Goal: Task Accomplishment & Management: Use online tool/utility

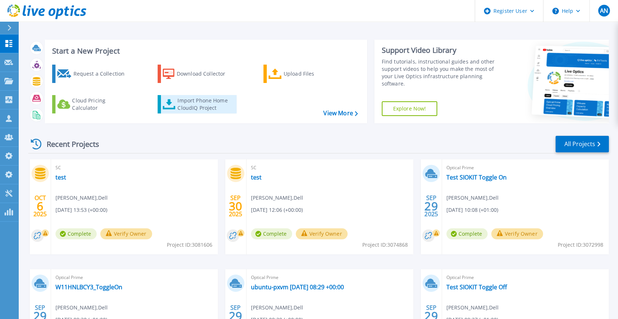
click at [178, 105] on div "Import Phone Home CloudIQ Project" at bounding box center [205, 104] width 57 height 15
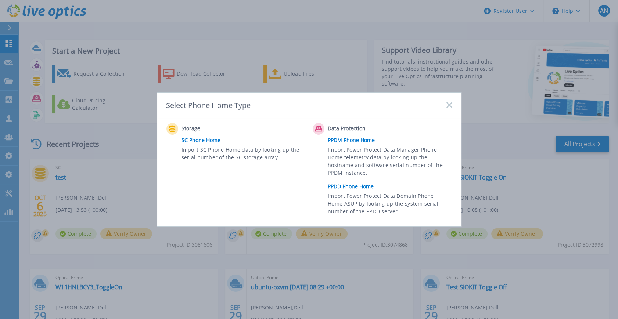
click at [348, 190] on link "PPDD Phone Home" at bounding box center [392, 186] width 128 height 11
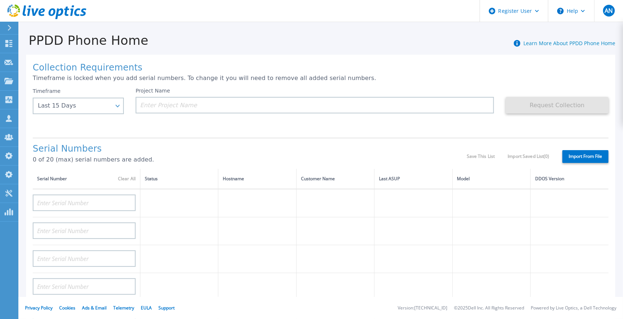
click at [579, 156] on label "Import From File" at bounding box center [585, 156] width 46 height 13
click at [0, 0] on input "Import From File" at bounding box center [0, 0] width 0 height 0
type input "APM00212517749"
type input "APM00171836329"
type input "APM00214914093"
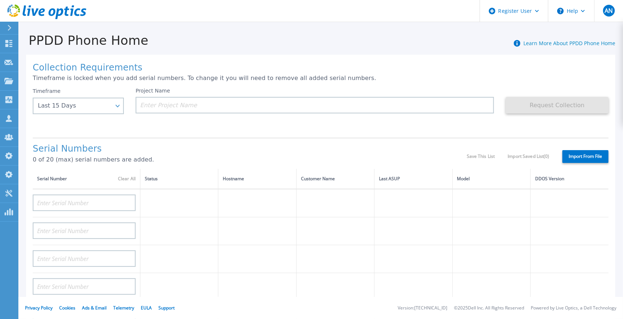
type input "APM00211700095"
type input "APX00232503745"
type input "AUDVMK7W3NDDSP"
type input "APM00201200598"
type input "APM00174422347"
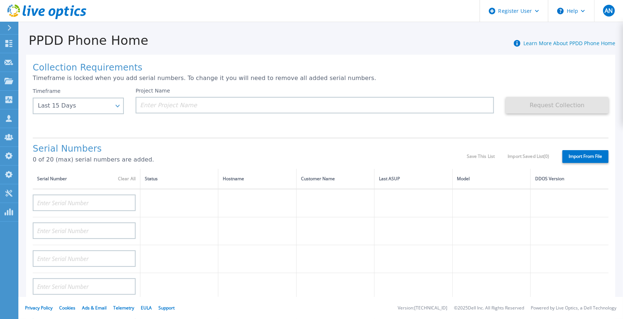
type input "APM00171414746"
type input "APM00181610916"
type input "APM00192901991"
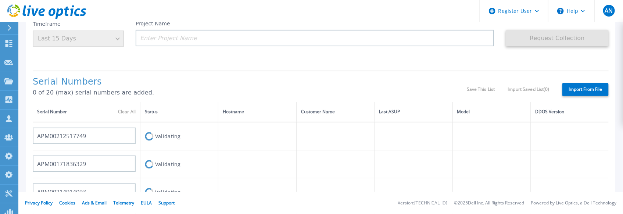
scroll to position [67, 0]
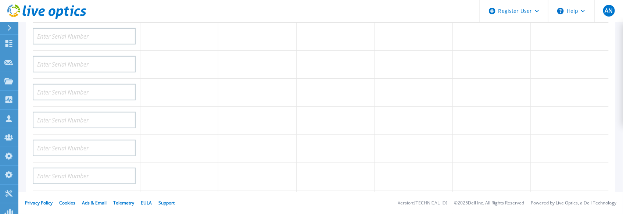
scroll to position [67, 0]
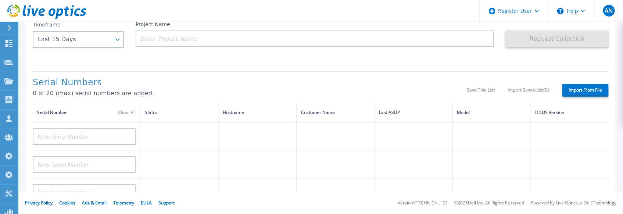
drag, startPoint x: 570, startPoint y: 78, endPoint x: 573, endPoint y: 90, distance: 11.8
click at [570, 79] on div "Serial Numbers 0 of 20 (max) serial numbers are added. Save This List Import Sa…" at bounding box center [321, 86] width 576 height 31
click at [573, 91] on label "Import From File" at bounding box center [585, 90] width 46 height 13
click at [0, 0] on input "Import From File" at bounding box center [0, 0] width 0 height 0
type input "APM00212517749"
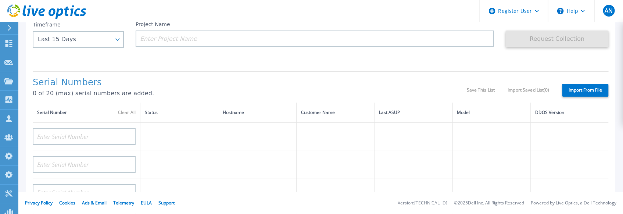
type input "APM00171836329"
type input "APM00214914093"
type input "APM00211700095"
type input "APX00232503745"
type input "AUDVMK7W3NDDSP"
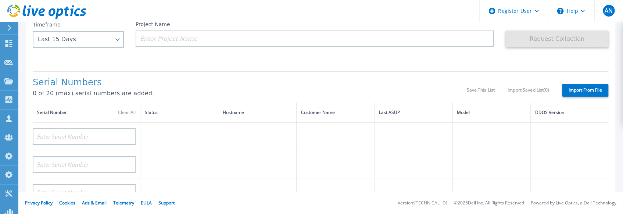
type input "APM00201200598"
type input "APM00174422347"
type input "APM00171414746"
type input "APM00181610916"
type input "APM00192901991"
